Goal: Information Seeking & Learning: Check status

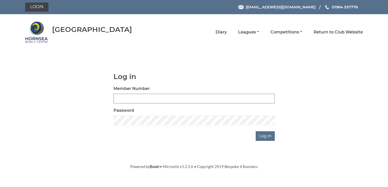
click at [122, 98] on input "Member Number" at bounding box center [194, 99] width 161 height 10
type input "0968"
click at [265, 137] on input "Log in" at bounding box center [265, 137] width 19 height 10
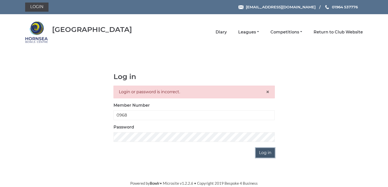
click at [268, 150] on input "Log in" at bounding box center [265, 153] width 19 height 10
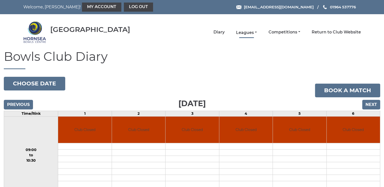
click at [254, 29] on li "Leagues Club leagues - Winter 2025-6 Club leagues - Summer 2025 Club leagues - …" at bounding box center [241, 32] width 32 height 11
click at [246, 33] on link "Leagues" at bounding box center [246, 33] width 21 height 6
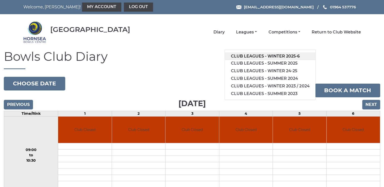
click at [254, 55] on link "Club leagues - Winter 2025-6" at bounding box center [270, 57] width 91 height 8
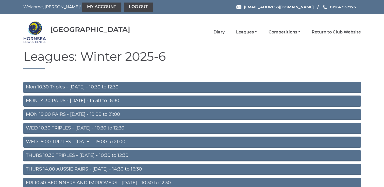
click at [86, 167] on link "THURS 14.00 AUSSIE PAIRS - Thursday - 14:30 to 16:30" at bounding box center [192, 169] width 338 height 11
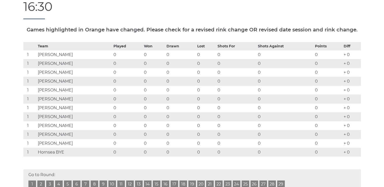
scroll to position [81, 0]
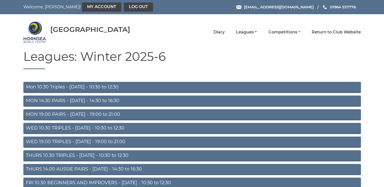
click at [99, 168] on link "THURS 14.00 AUSSIE PAIRS - [DATE] - 14:30 to 16:30" at bounding box center [192, 169] width 338 height 11
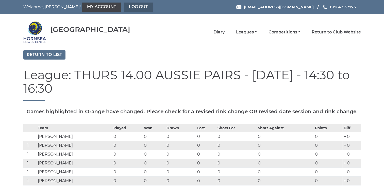
click at [124, 8] on link "Log out" at bounding box center [138, 7] width 29 height 9
